Goal: Task Accomplishment & Management: Complete application form

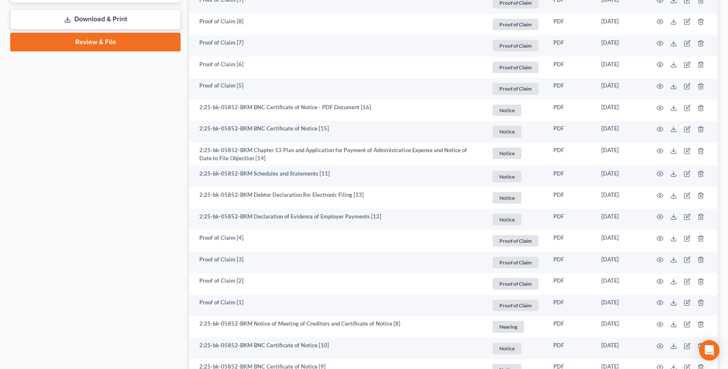
scroll to position [298, 0]
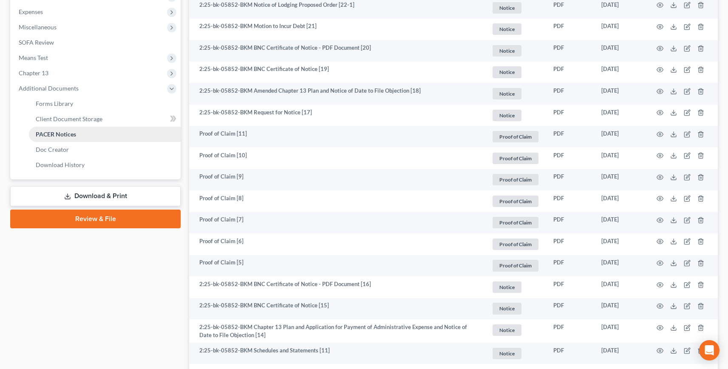
click at [53, 130] on span "PACER Notices" at bounding box center [56, 133] width 40 height 7
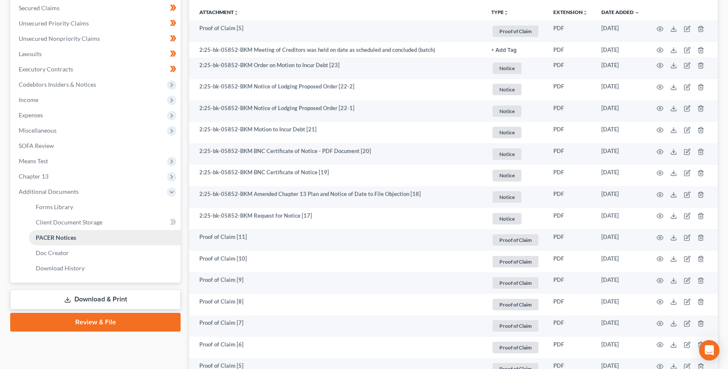
scroll to position [0, 0]
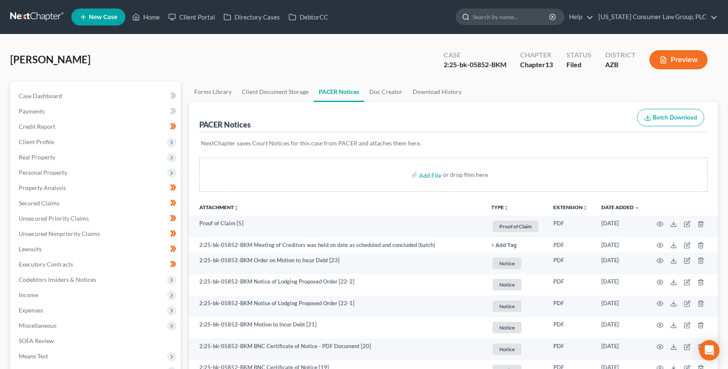
click at [512, 15] on input "search" at bounding box center [511, 17] width 78 height 16
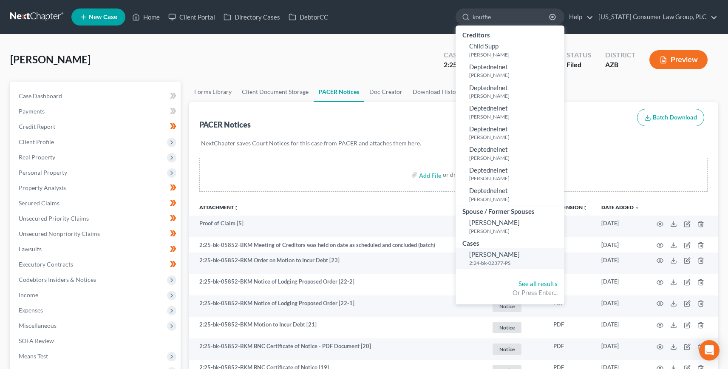
type input "kouffie"
click at [495, 254] on span "[PERSON_NAME]" at bounding box center [494, 254] width 51 height 8
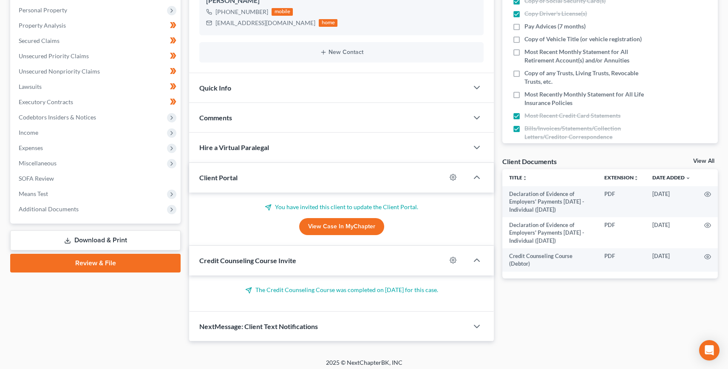
scroll to position [167, 0]
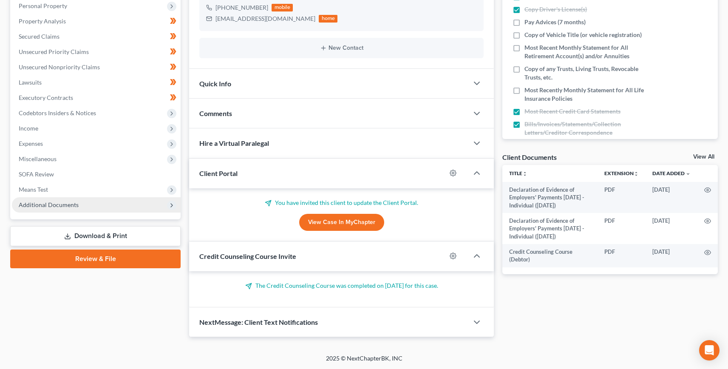
click at [44, 207] on span "Additional Documents" at bounding box center [49, 204] width 60 height 7
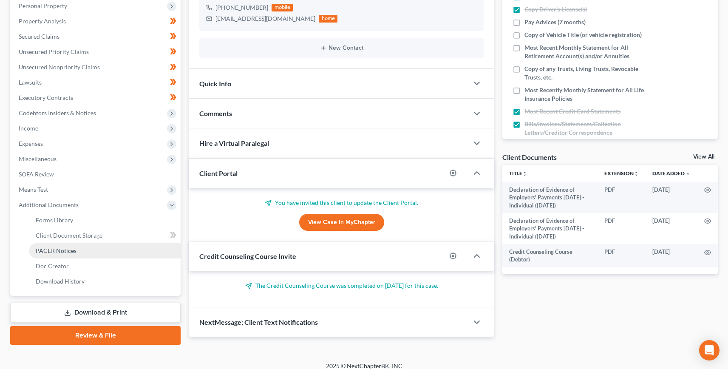
click at [66, 253] on span "PACER Notices" at bounding box center [56, 250] width 41 height 7
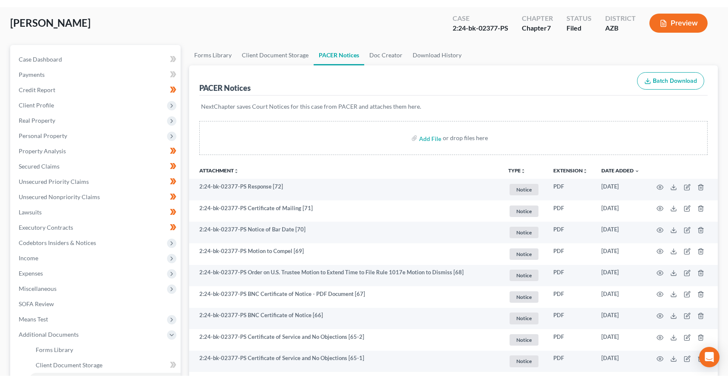
scroll to position [45, 0]
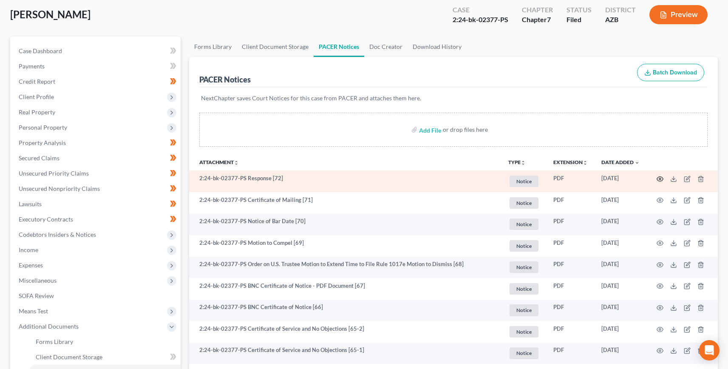
click at [659, 178] on circle "button" at bounding box center [660, 179] width 2 height 2
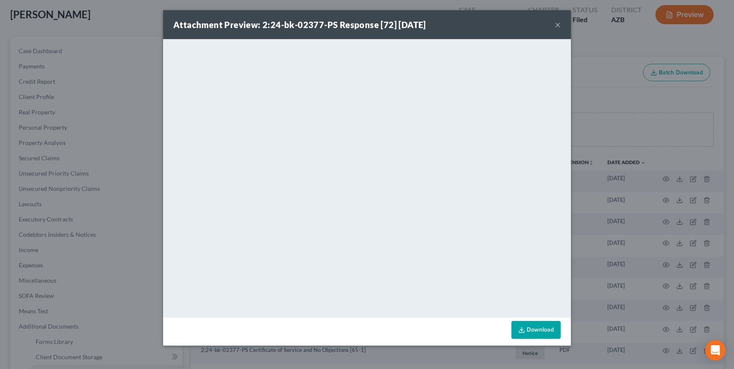
click at [560, 25] on button "×" at bounding box center [558, 25] width 6 height 10
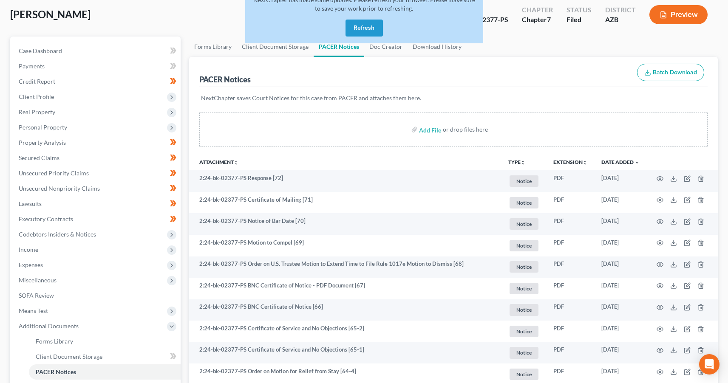
click at [365, 29] on button "Refresh" at bounding box center [363, 28] width 37 height 17
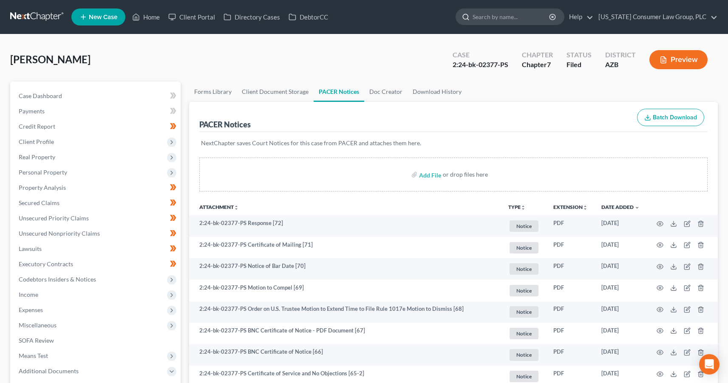
click at [537, 20] on input "search" at bounding box center [511, 17] width 78 height 16
type input "bold"
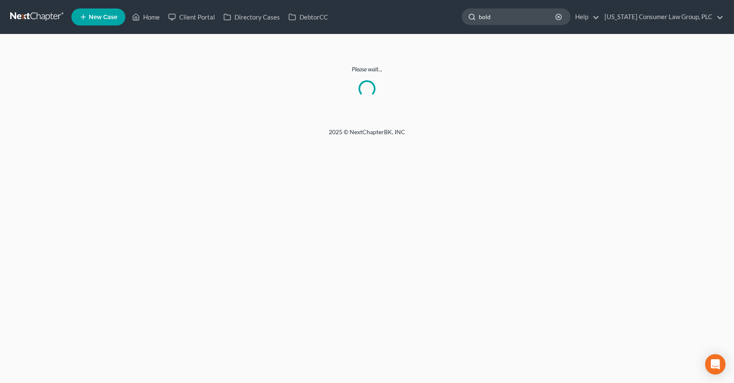
click at [512, 19] on input "bold" at bounding box center [518, 17] width 78 height 16
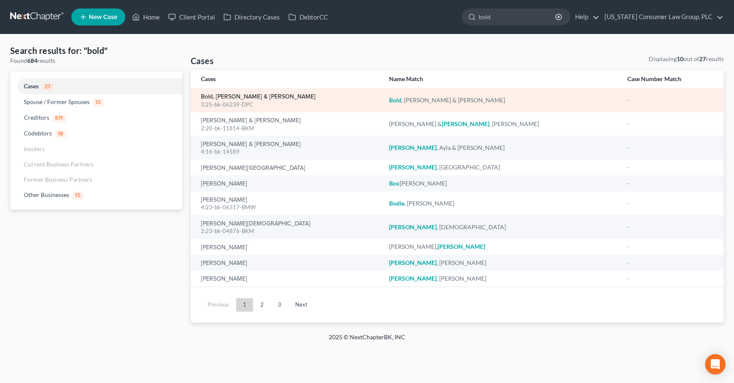
click at [252, 98] on link "Bold, [PERSON_NAME] & [PERSON_NAME]" at bounding box center [258, 97] width 115 height 6
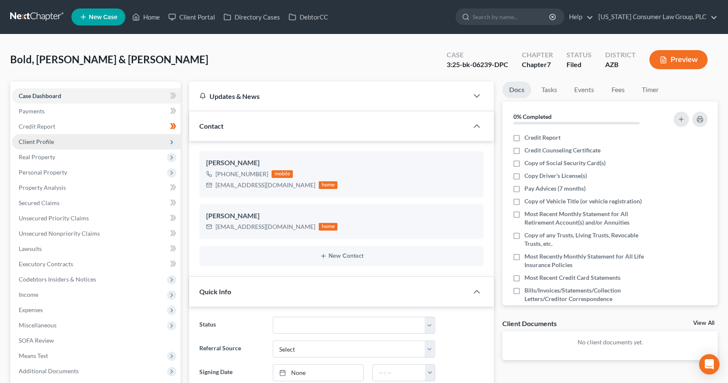
click at [43, 142] on span "Client Profile" at bounding box center [36, 141] width 35 height 7
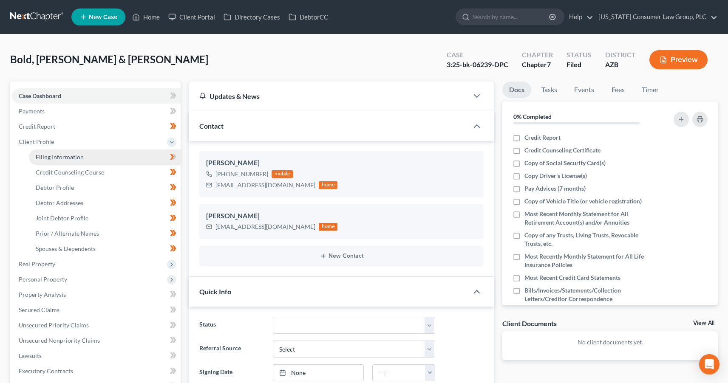
click at [46, 156] on span "Filing Information" at bounding box center [60, 156] width 48 height 7
select select "1"
select select "0"
select select "3"
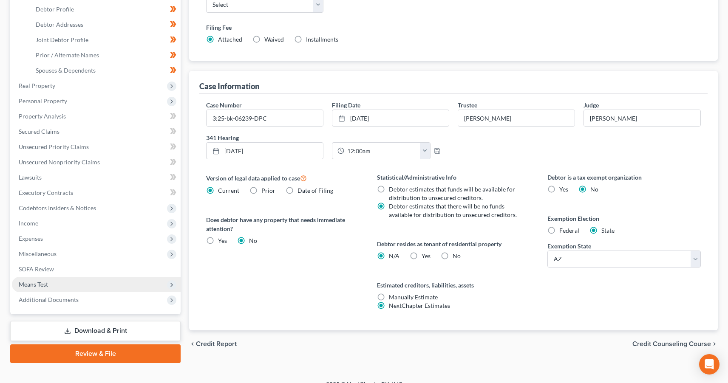
scroll to position [190, 0]
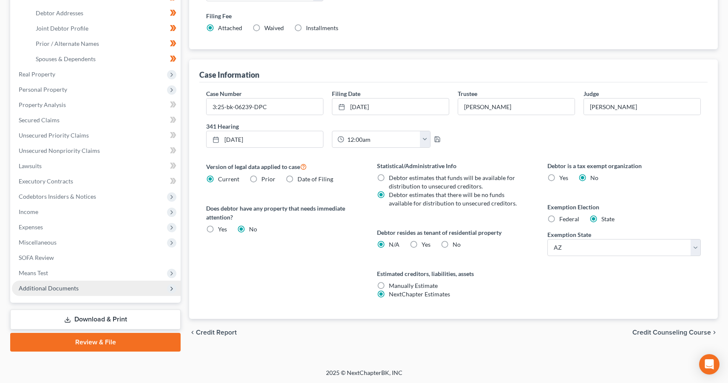
click at [39, 287] on span "Additional Documents" at bounding box center [49, 288] width 60 height 7
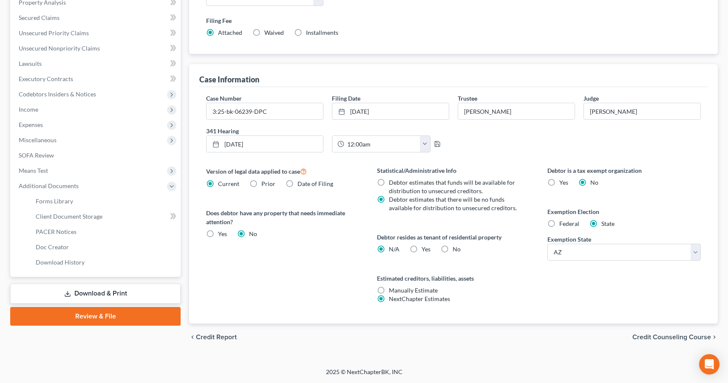
scroll to position [160, 0]
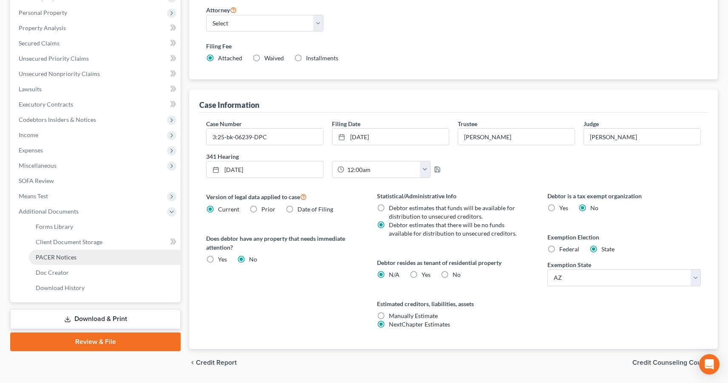
click at [56, 259] on span "PACER Notices" at bounding box center [56, 257] width 41 height 7
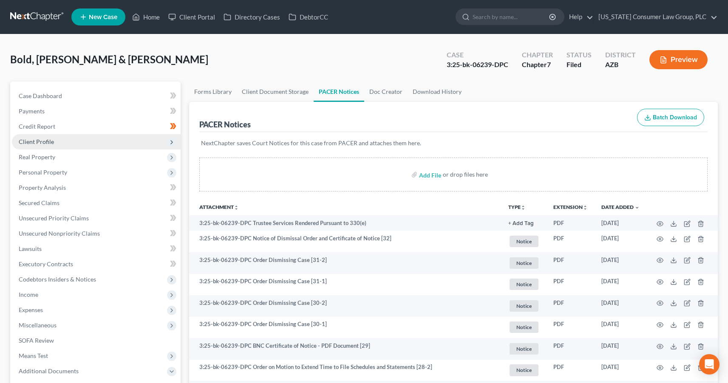
click at [45, 143] on span "Client Profile" at bounding box center [36, 141] width 35 height 7
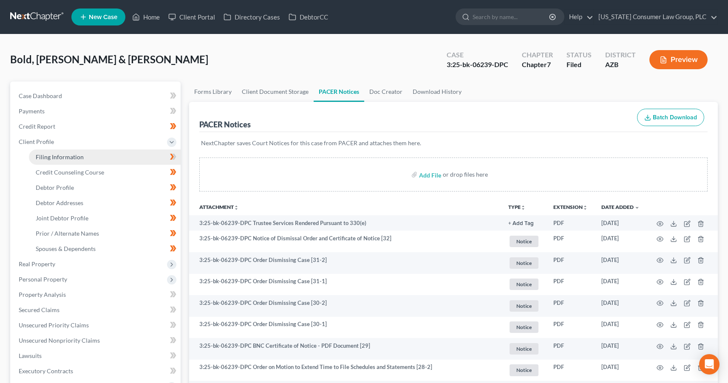
click at [63, 158] on span "Filing Information" at bounding box center [60, 156] width 48 height 7
select select "1"
select select "0"
select select "4"
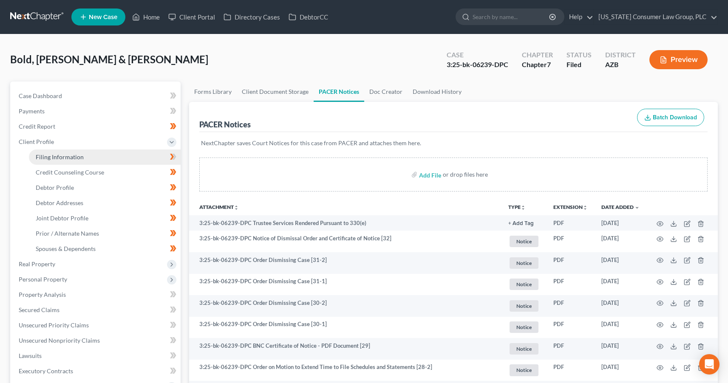
select select "0"
select select "3"
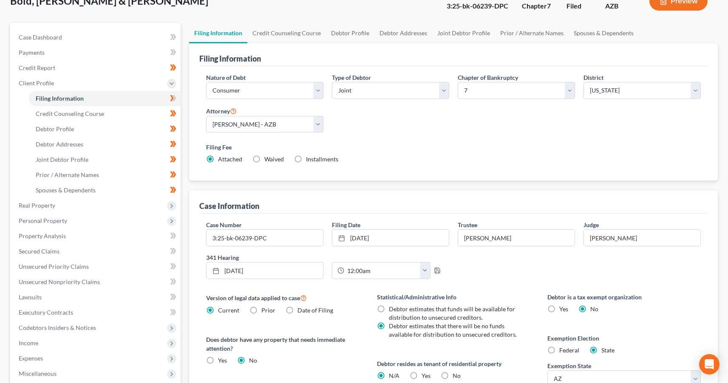
scroll to position [164, 0]
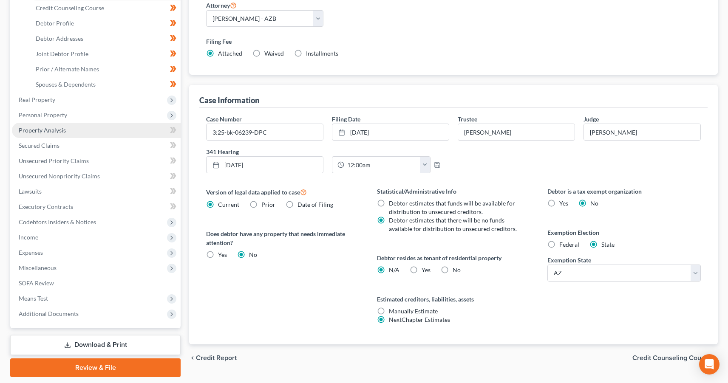
click at [47, 128] on span "Property Analysis" at bounding box center [42, 130] width 47 height 7
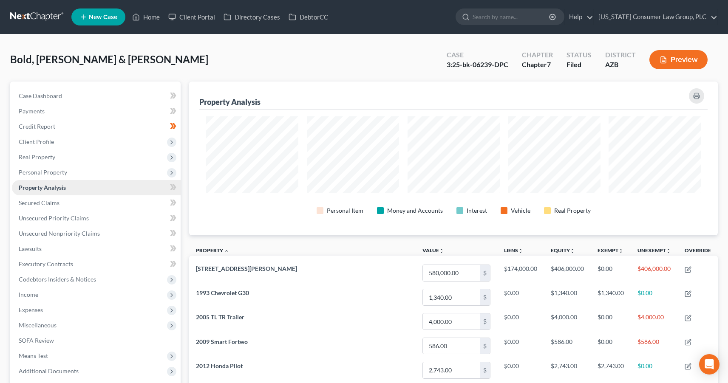
click at [47, 183] on link "Property Analysis" at bounding box center [96, 187] width 169 height 15
click at [524, 20] on input "search" at bounding box center [511, 17] width 78 height 16
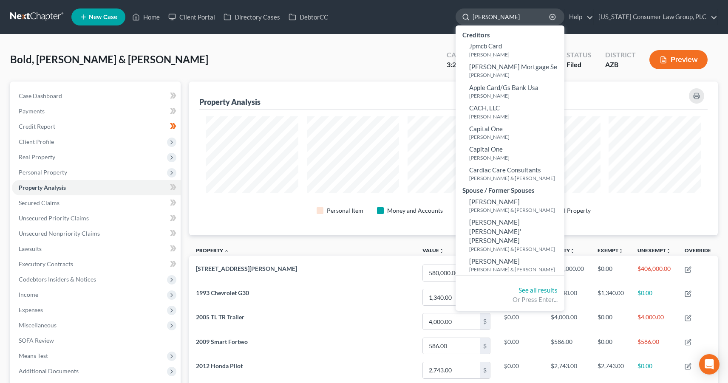
click at [501, 20] on input "carla" at bounding box center [511, 17] width 78 height 16
type input "miller"
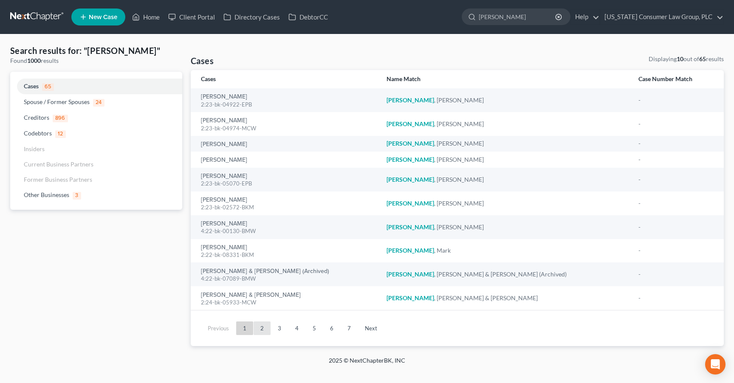
click at [260, 332] on link "2" at bounding box center [262, 329] width 17 height 14
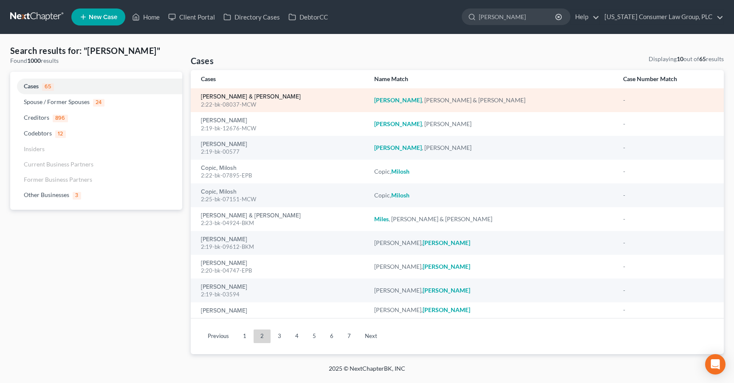
click at [226, 100] on link "Miller, Arthur & Carla" at bounding box center [251, 97] width 100 height 6
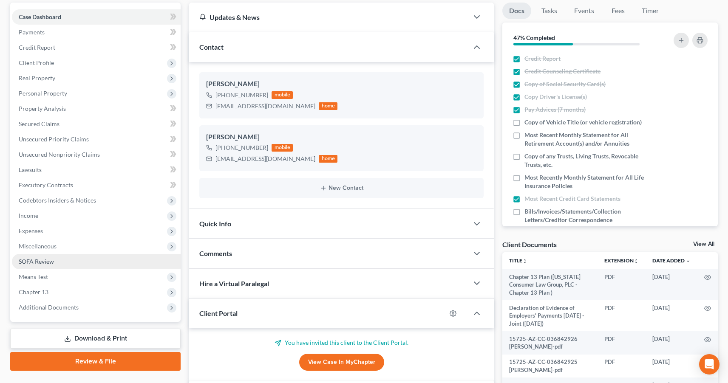
scroll to position [158, 0]
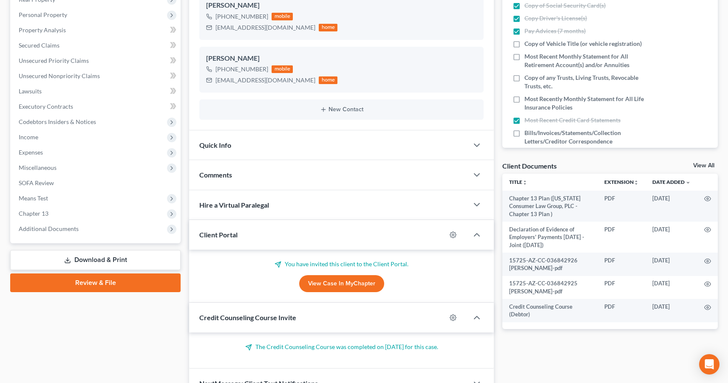
drag, startPoint x: 56, startPoint y: 225, endPoint x: 54, endPoint y: 236, distance: 11.2
click at [56, 226] on span "Additional Documents" at bounding box center [49, 228] width 60 height 7
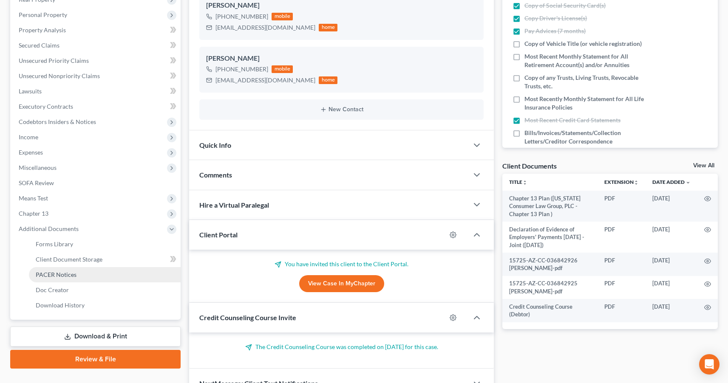
click at [62, 276] on span "PACER Notices" at bounding box center [56, 274] width 41 height 7
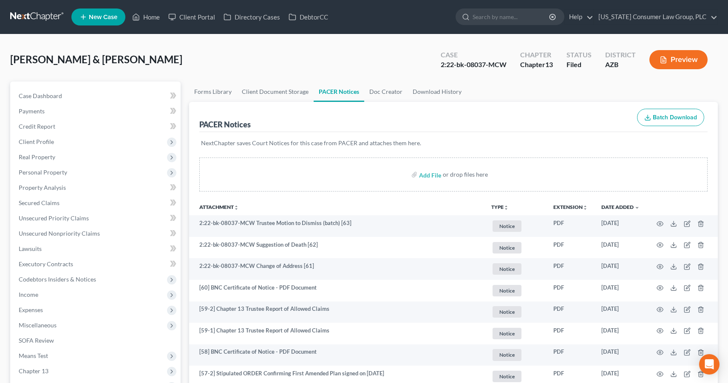
click at [107, 51] on div "Miller, Arthur & Carla Upgraded Case 2:22-bk-08037-MCW Chapter Chapter 13 Statu…" at bounding box center [363, 63] width 707 height 37
click at [494, 18] on input "search" at bounding box center [511, 17] width 78 height 16
type input "kerbs"
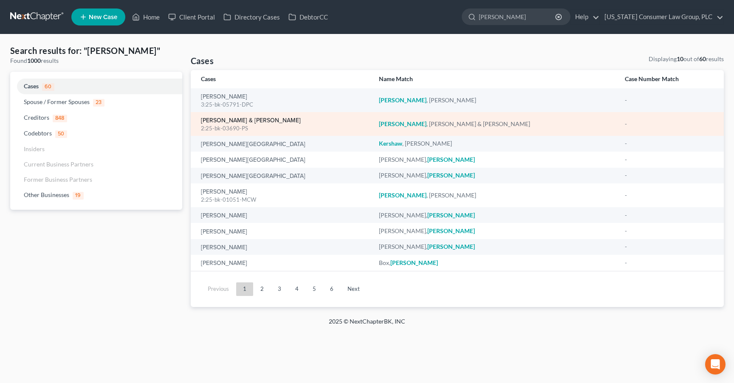
click at [226, 119] on link "Kerbs, Scott & Diane" at bounding box center [251, 121] width 100 height 6
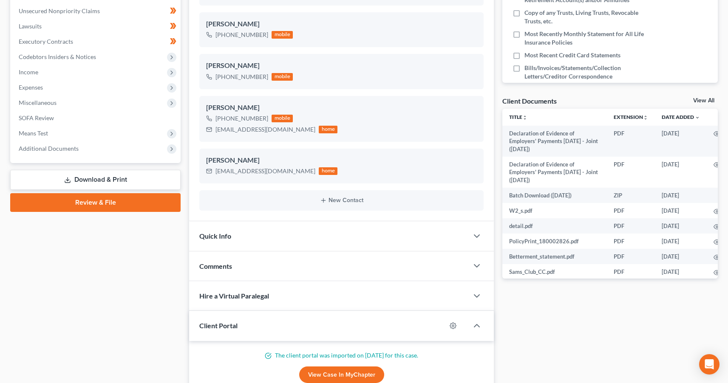
scroll to position [291, 0]
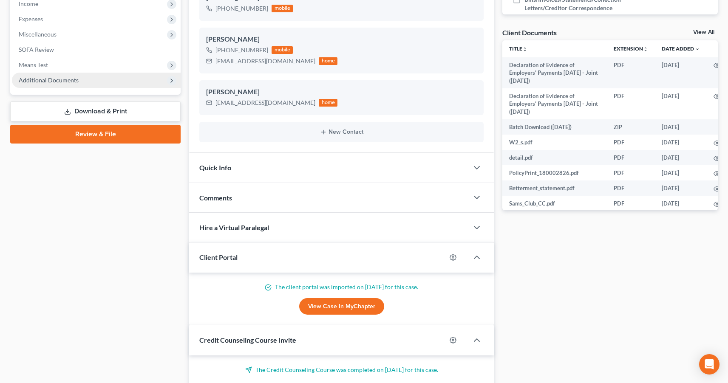
drag, startPoint x: 54, startPoint y: 83, endPoint x: 57, endPoint y: 97, distance: 14.8
click at [54, 83] on span "Additional Documents" at bounding box center [49, 79] width 60 height 7
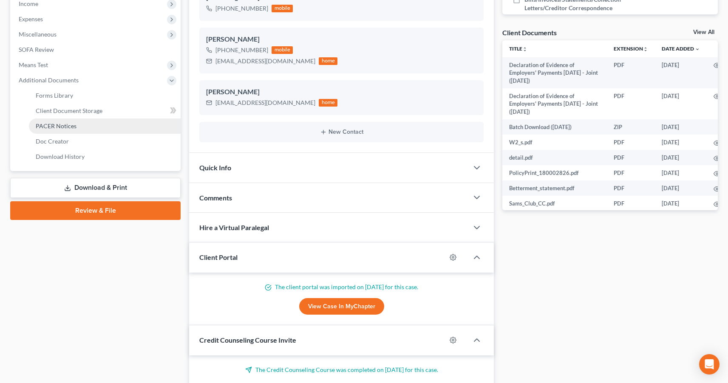
click at [54, 126] on span "PACER Notices" at bounding box center [56, 125] width 41 height 7
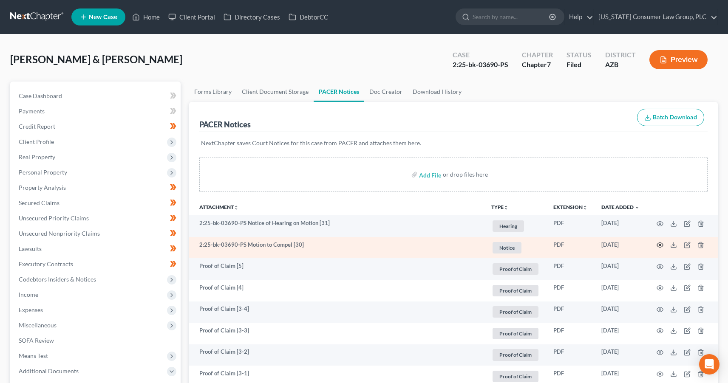
click at [659, 245] on circle "button" at bounding box center [660, 245] width 2 height 2
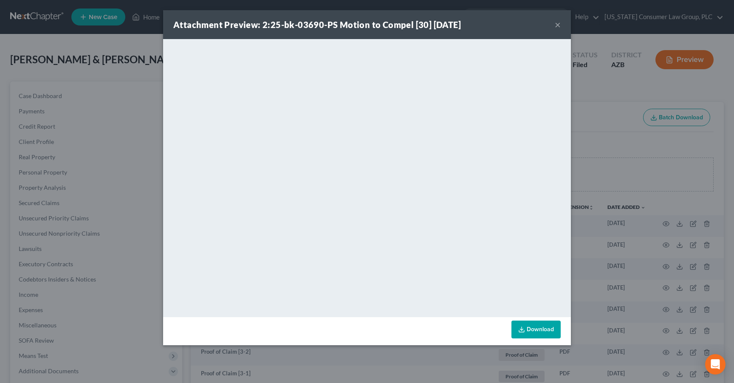
click at [120, 63] on div "Attachment Preview: 2:25-bk-03690-PS Motion to Compel [30] 09/02/2025 × <object…" at bounding box center [367, 191] width 734 height 383
